Goal: Task Accomplishment & Management: Use online tool/utility

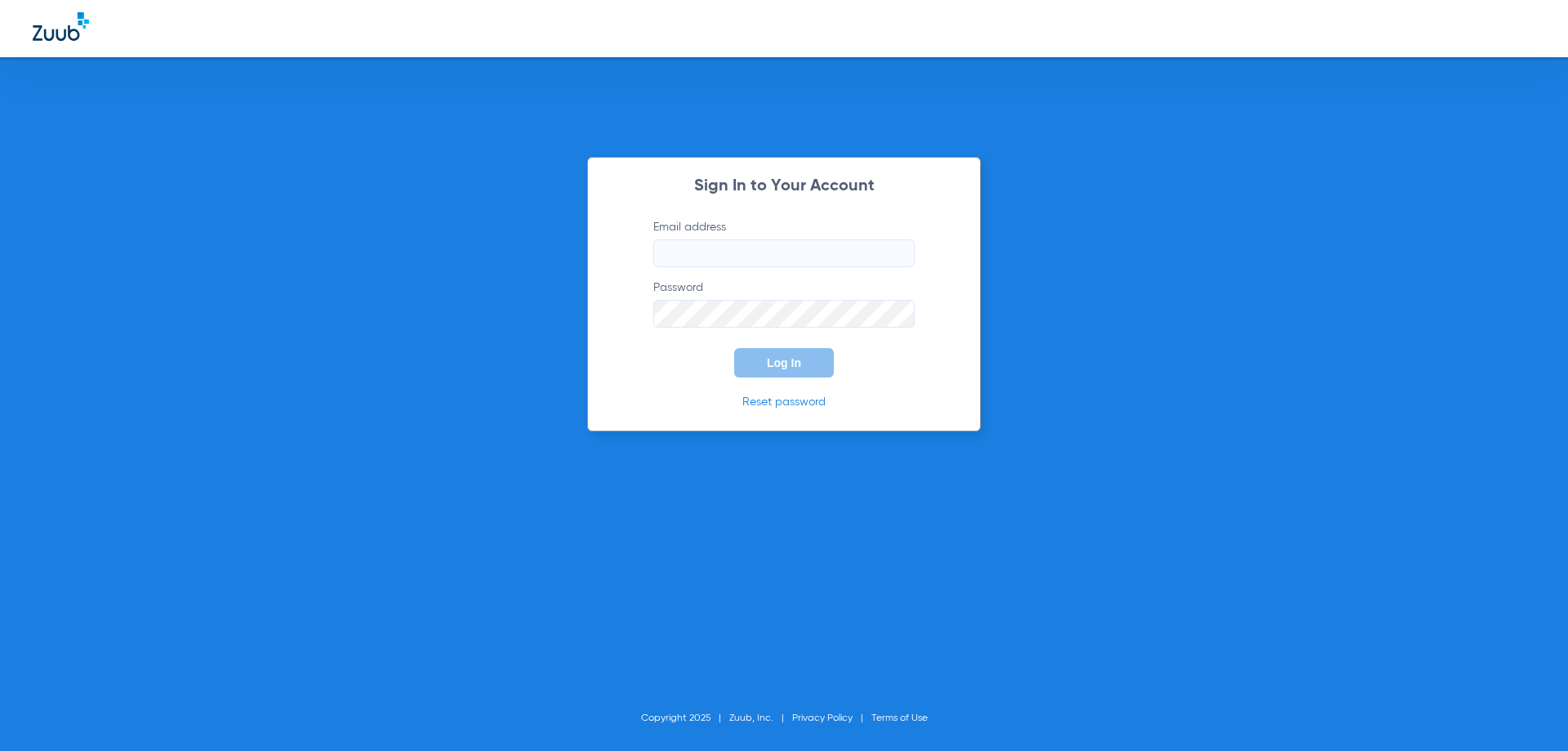
type input "[EMAIL_ADDRESS][DOMAIN_NAME]"
drag, startPoint x: 766, startPoint y: 250, endPoint x: 764, endPoint y: 266, distance: 16.1
click at [766, 250] on input "vanessaquick31@mydentalmail.com" at bounding box center [784, 253] width 262 height 27
drag, startPoint x: 592, startPoint y: 411, endPoint x: 633, endPoint y: 402, distance: 42.0
click at [592, 411] on div "Sign In to Your Account Email address vanessaquick31@mydentalmail.com Password …" at bounding box center [784, 294] width 394 height 275
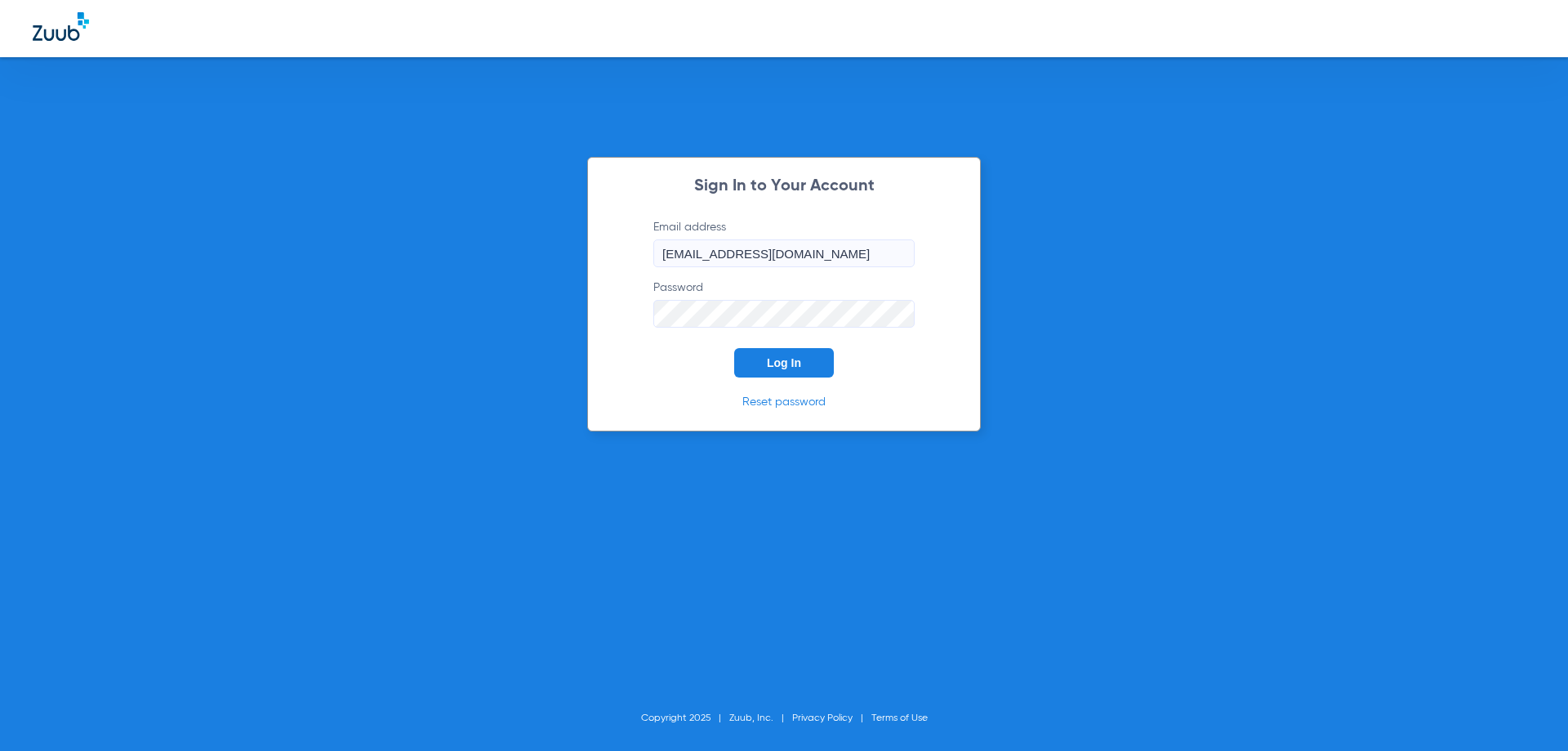
click at [769, 359] on span "Log In" at bounding box center [784, 362] width 35 height 13
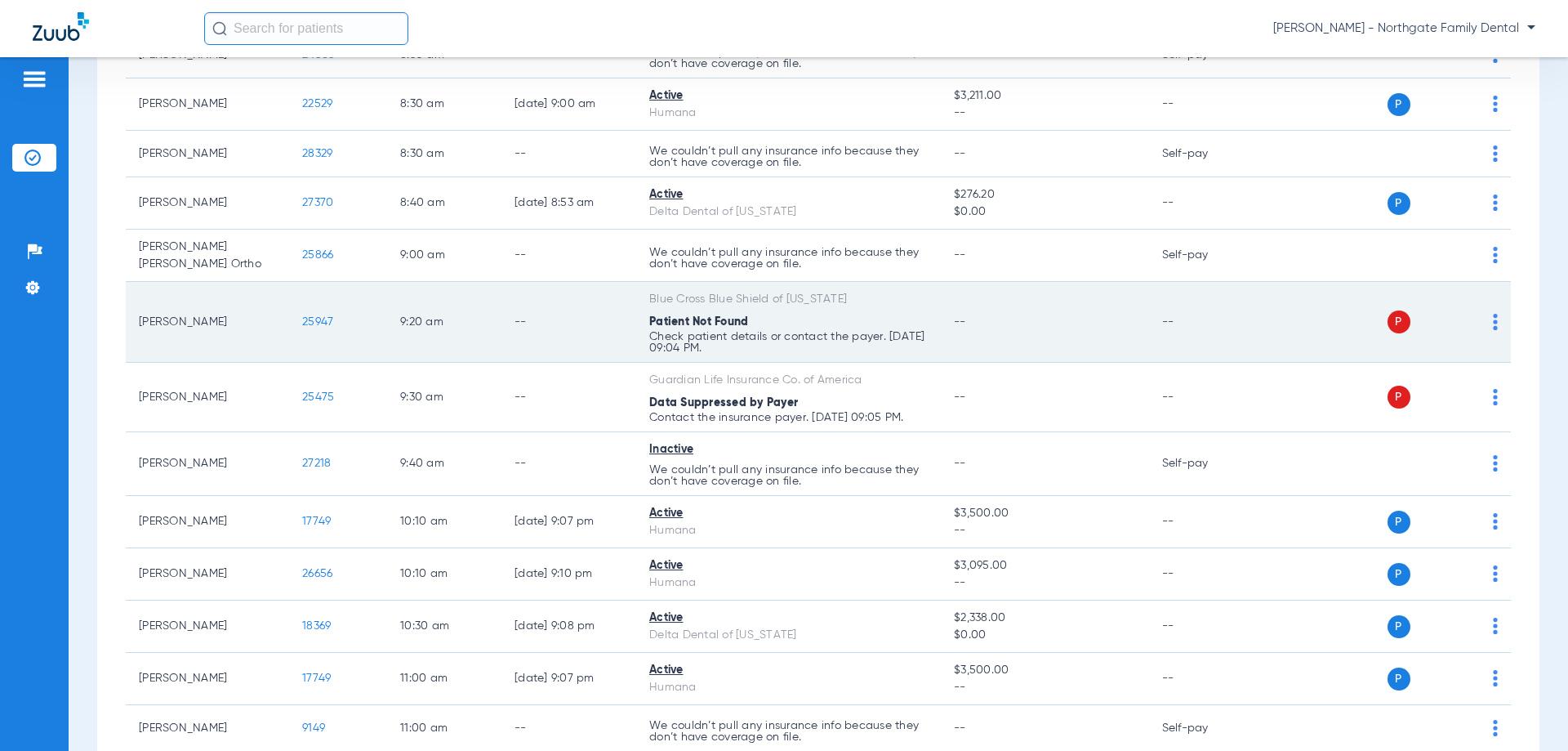
scroll to position [327, 0]
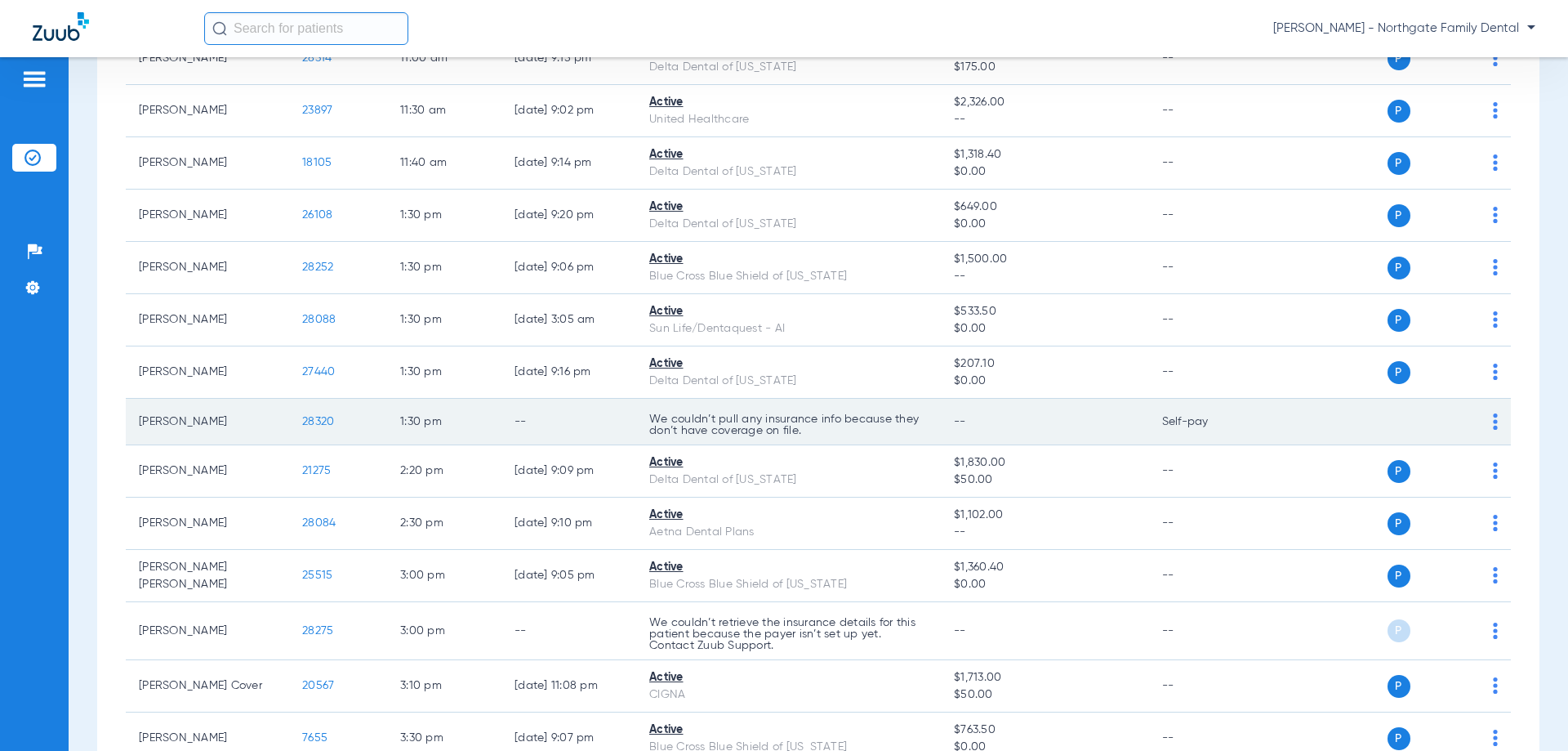
scroll to position [981, 0]
